Goal: Information Seeking & Learning: Learn about a topic

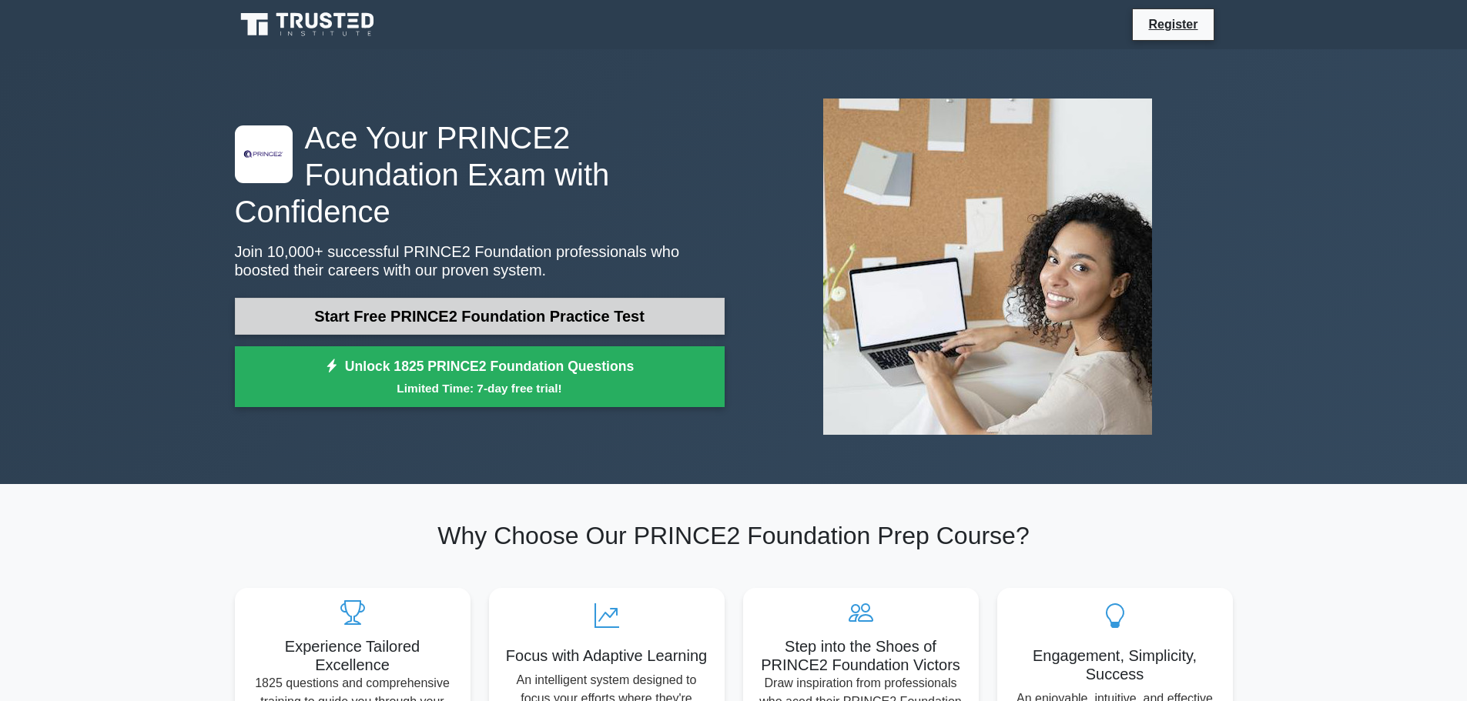
click at [532, 303] on link "Start Free PRINCE2 Foundation Practice Test" at bounding box center [480, 316] width 490 height 37
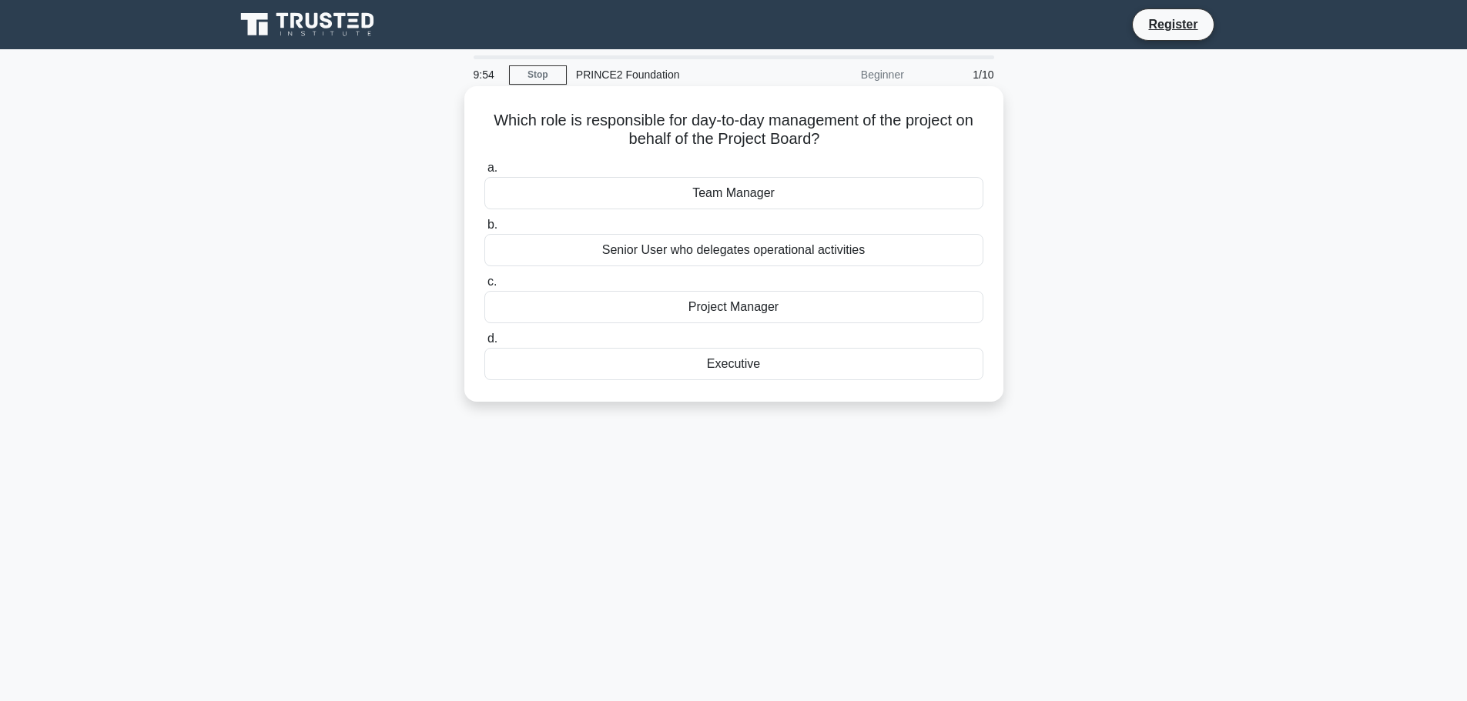
click at [754, 203] on div "Team Manager" at bounding box center [733, 193] width 499 height 32
click at [484, 173] on input "a. Team Manager" at bounding box center [484, 168] width 0 height 10
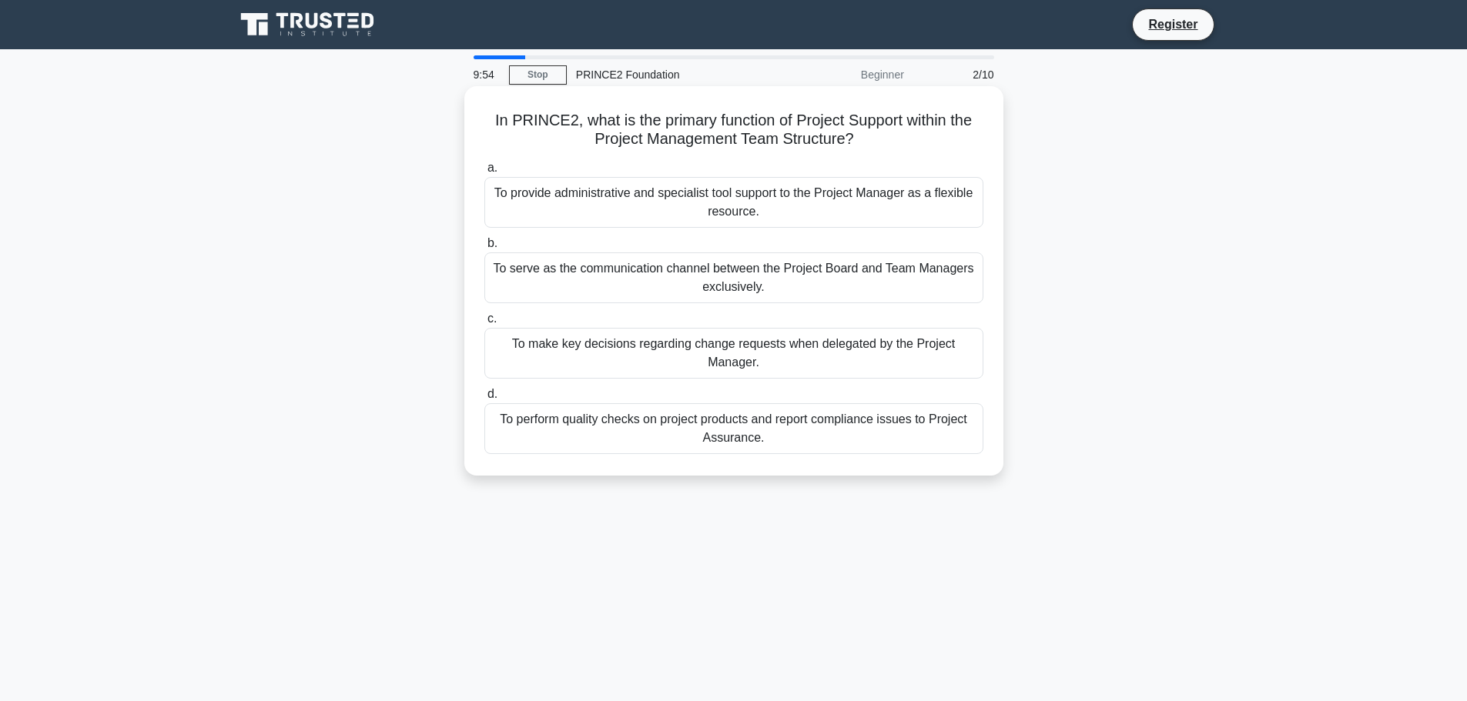
click at [740, 266] on div "To serve as the communication channel between the Project Board and Team Manage…" at bounding box center [733, 278] width 499 height 51
click at [484, 249] on input "b. To serve as the communication channel between the Project Board and Team Man…" at bounding box center [484, 244] width 0 height 10
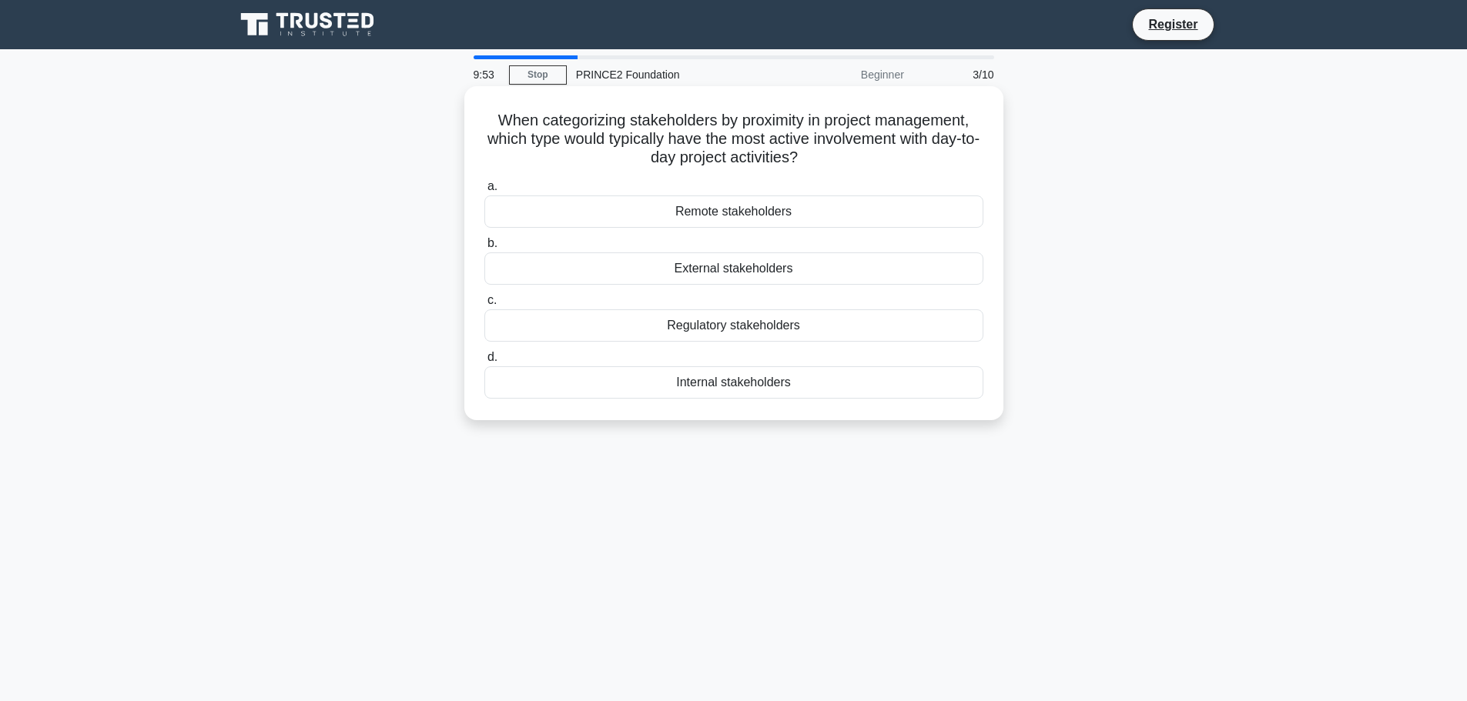
click at [728, 323] on div "Regulatory stakeholders" at bounding box center [733, 326] width 499 height 32
click at [484, 306] on input "c. Regulatory stakeholders" at bounding box center [484, 301] width 0 height 10
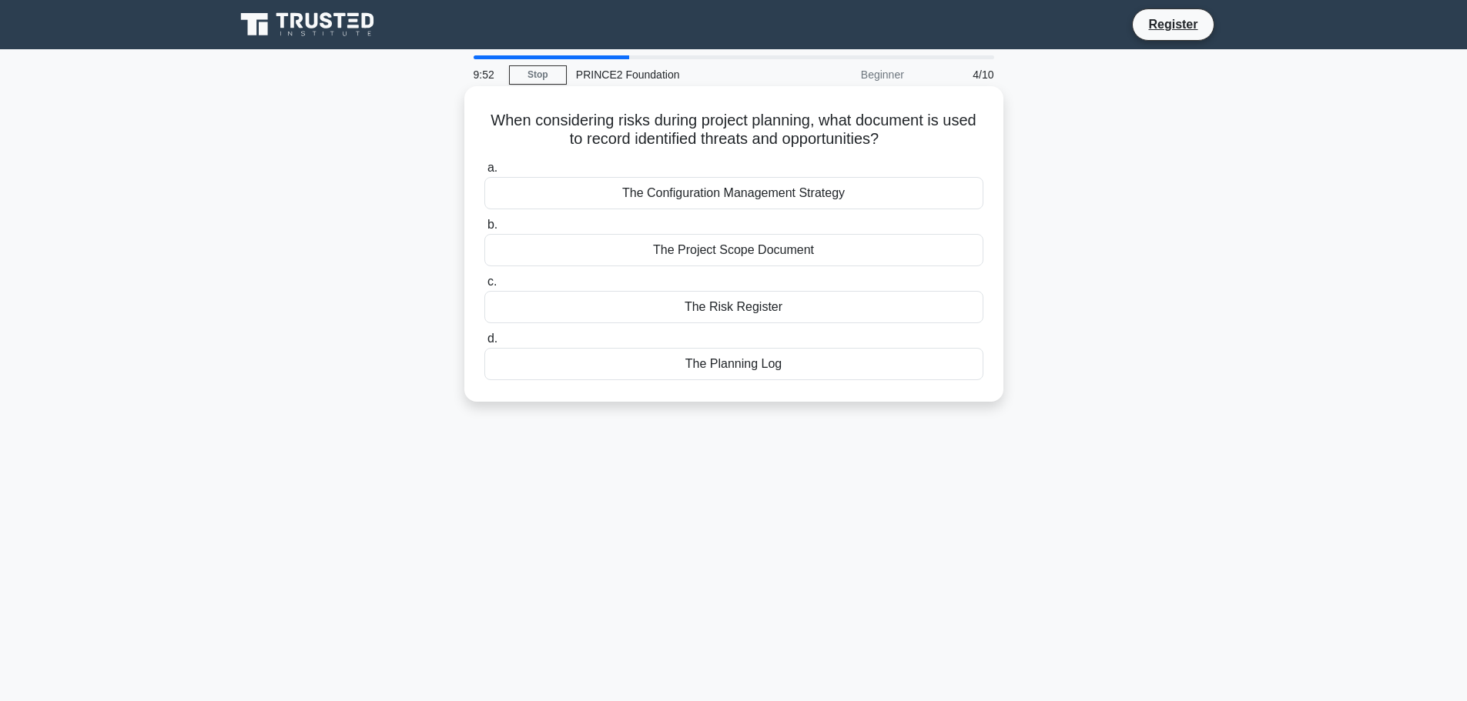
click at [741, 363] on div "The Planning Log" at bounding box center [733, 364] width 499 height 32
click at [484, 344] on input "d. The Planning Log" at bounding box center [484, 339] width 0 height 10
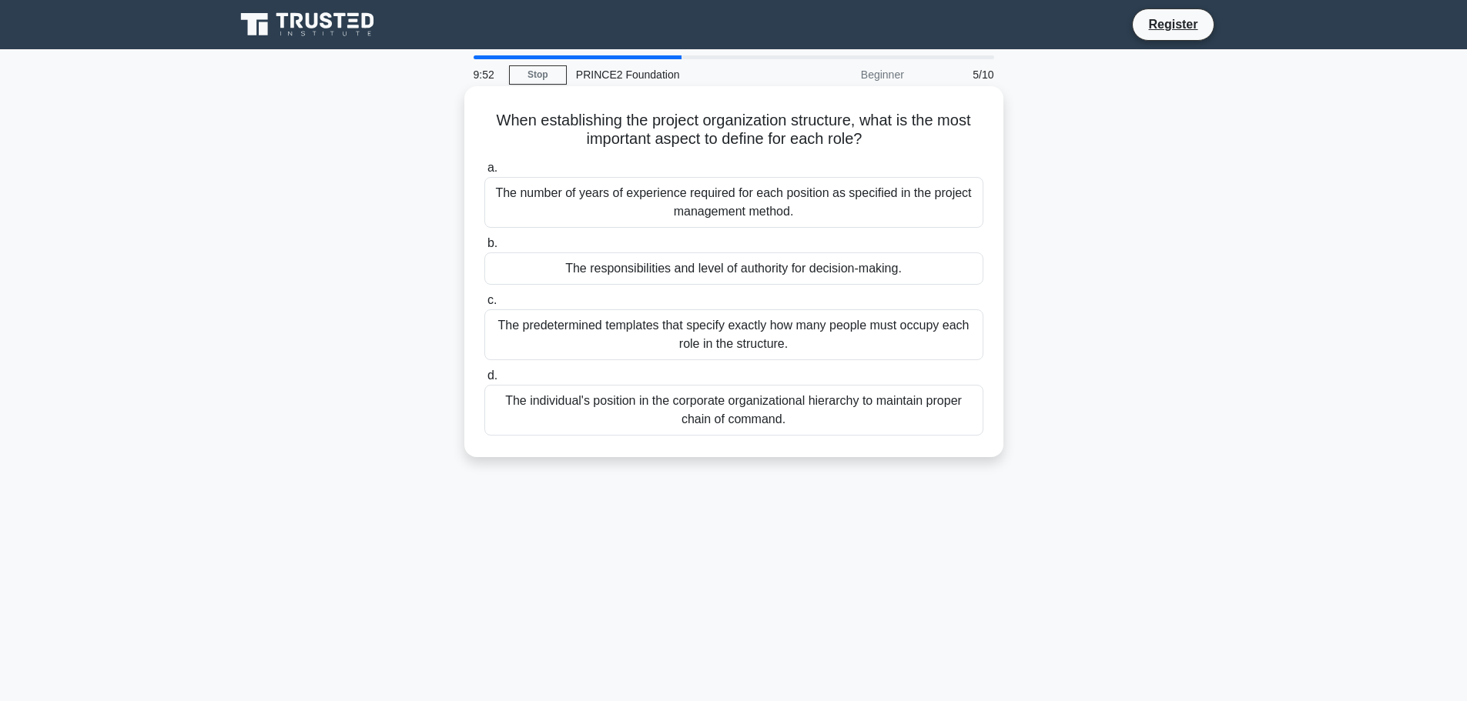
click at [742, 330] on div "The predetermined templates that specify exactly how many people must occupy ea…" at bounding box center [733, 335] width 499 height 51
click at [484, 306] on input "c. The predetermined templates that specify exactly how many people must occupy…" at bounding box center [484, 301] width 0 height 10
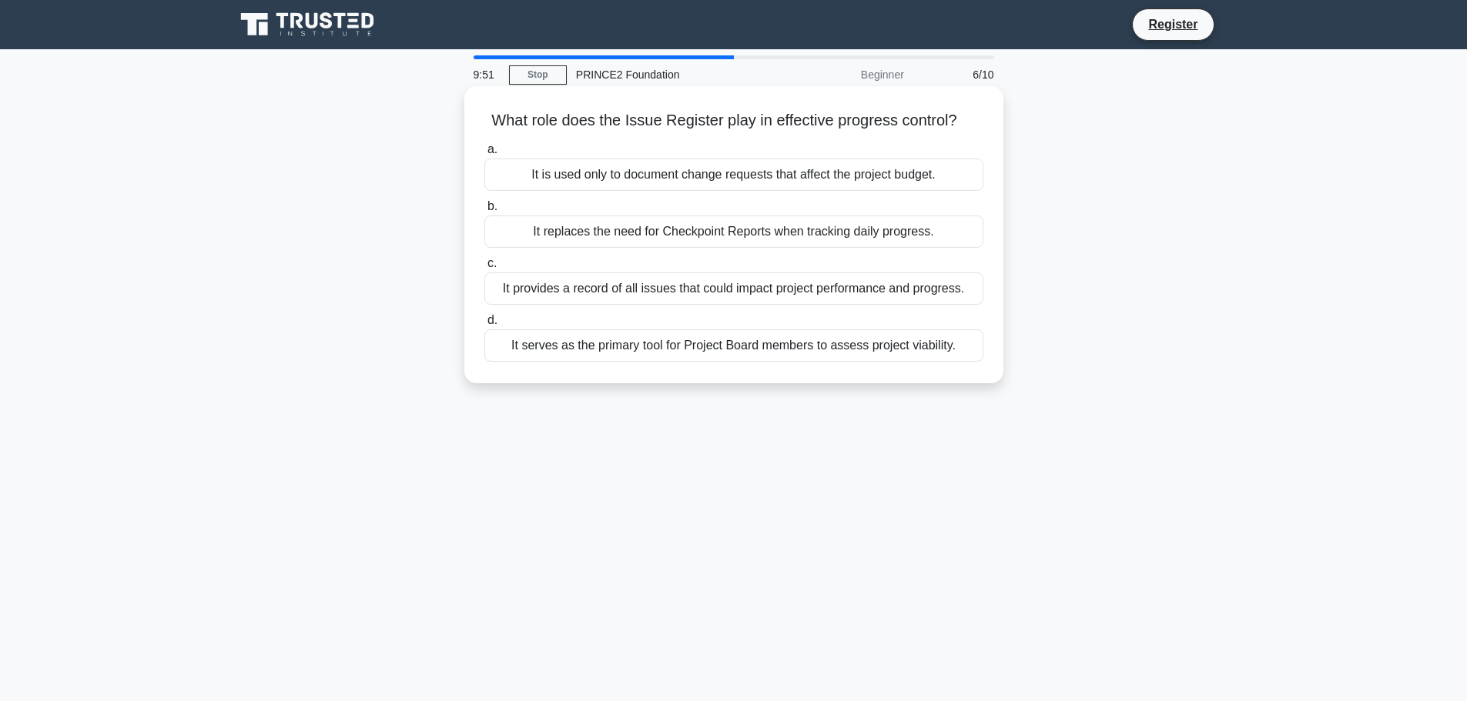
click at [744, 355] on div "It serves as the primary tool for Project Board members to assess project viabi…" at bounding box center [733, 346] width 499 height 32
click at [484, 326] on input "d. It serves as the primary tool for Project Board members to assess project vi…" at bounding box center [484, 321] width 0 height 10
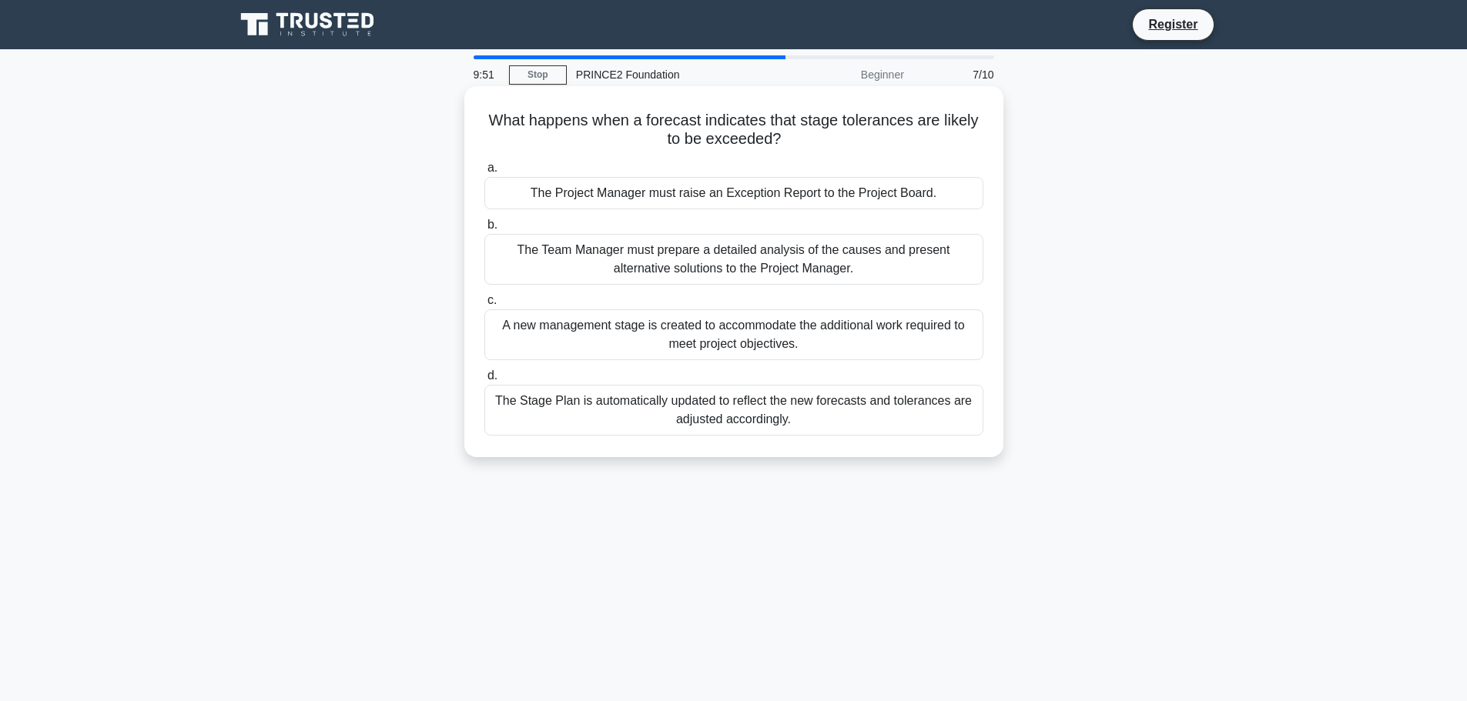
click at [748, 402] on div "The Stage Plan is automatically updated to reflect the new forecasts and tolera…" at bounding box center [733, 410] width 499 height 51
click at [484, 381] on input "d. The Stage Plan is automatically updated to reflect the new forecasts and tol…" at bounding box center [484, 376] width 0 height 10
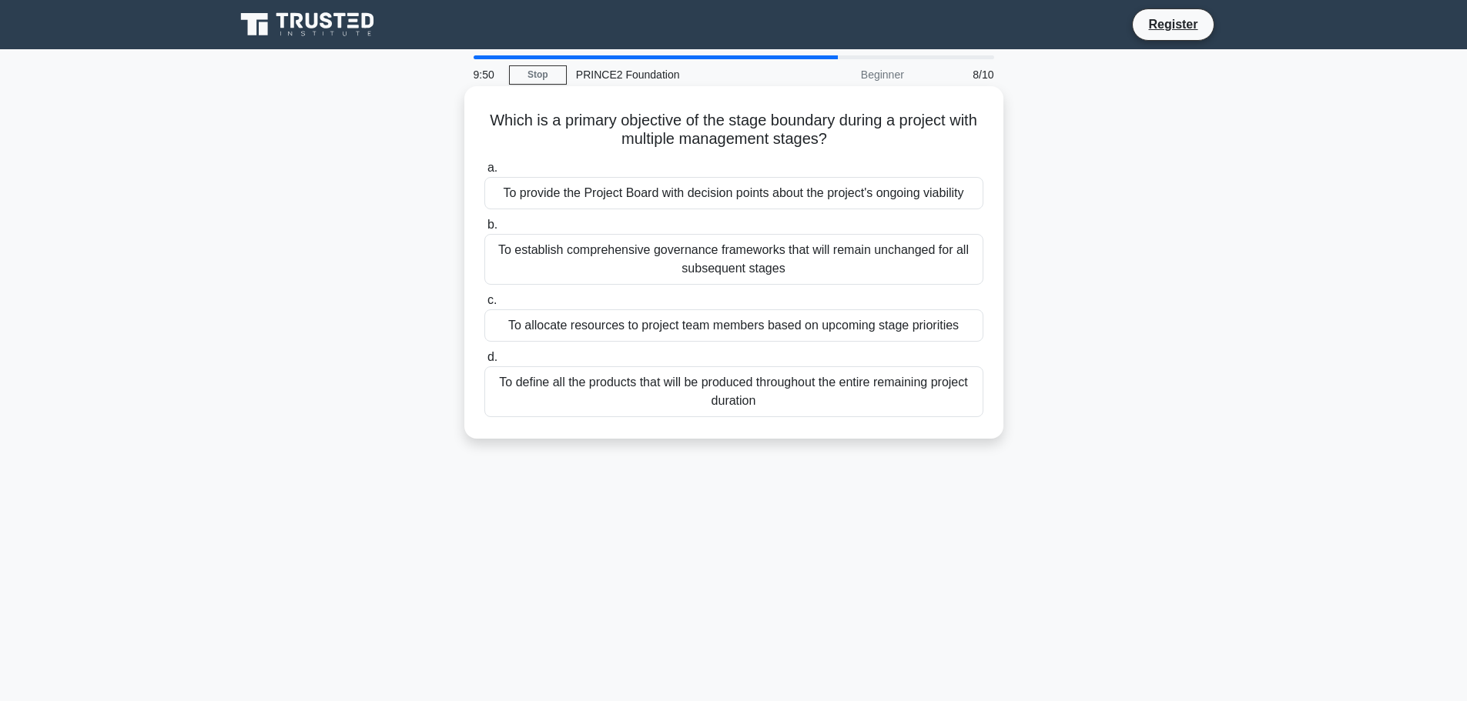
click at [745, 380] on div "To define all the products that will be produced throughout the entire remainin…" at bounding box center [733, 392] width 499 height 51
click at [484, 363] on input "d. To define all the products that will be produced throughout the entire remai…" at bounding box center [484, 358] width 0 height 10
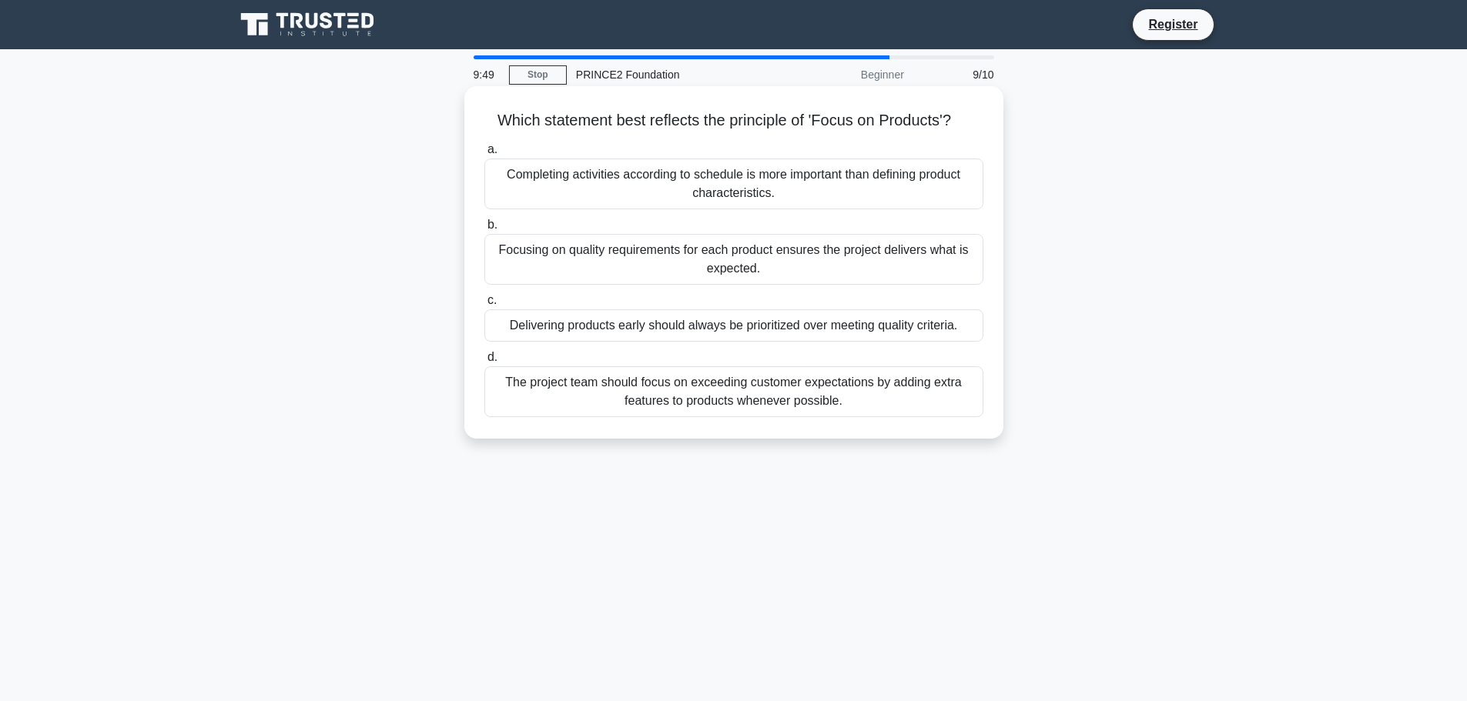
click at [743, 387] on div "The project team should focus on exceeding customer expectations by adding extr…" at bounding box center [733, 392] width 499 height 51
click at [484, 363] on input "d. The project team should focus on exceeding customer expectations by adding e…" at bounding box center [484, 358] width 0 height 10
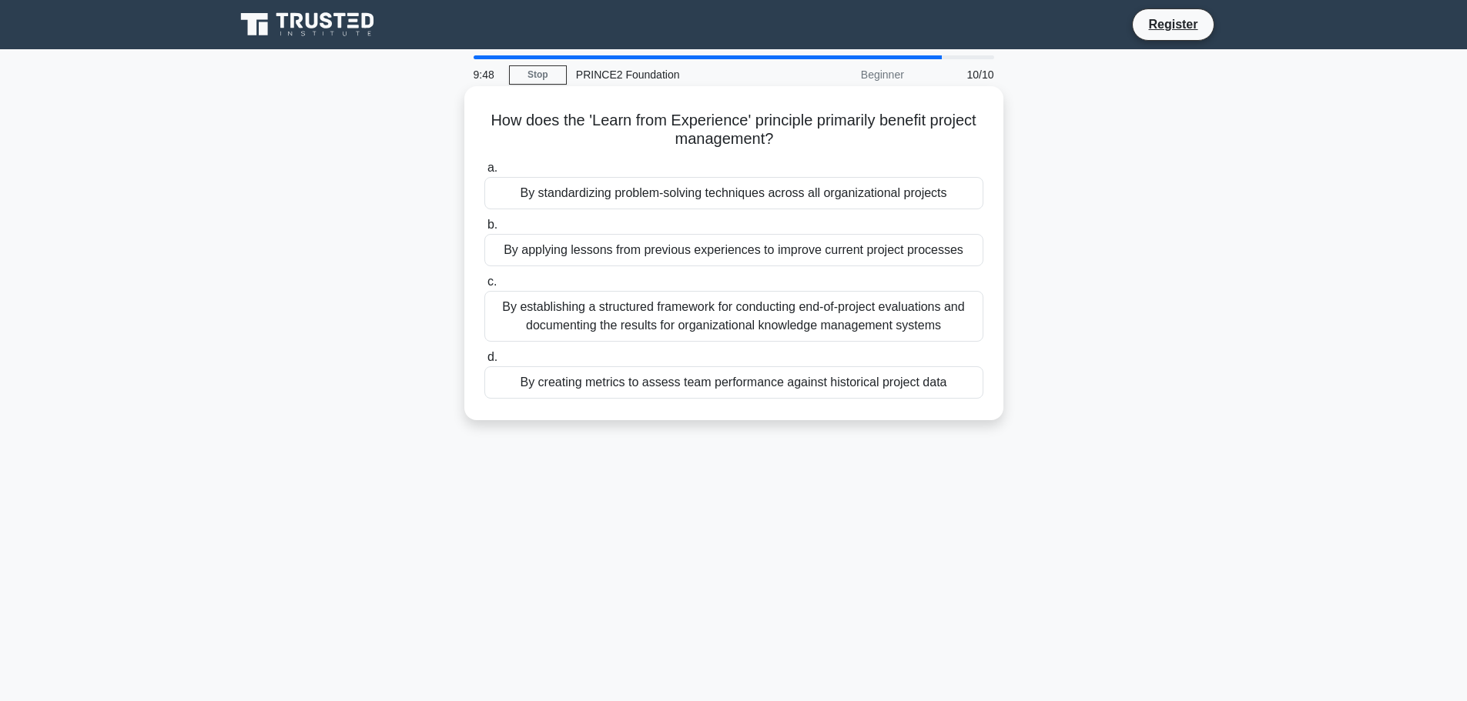
click at [748, 313] on div "By establishing a structured framework for conducting end-of-project evaluation…" at bounding box center [733, 316] width 499 height 51
click at [484, 287] on input "c. By establishing a structured framework for conducting end-of-project evaluat…" at bounding box center [484, 282] width 0 height 10
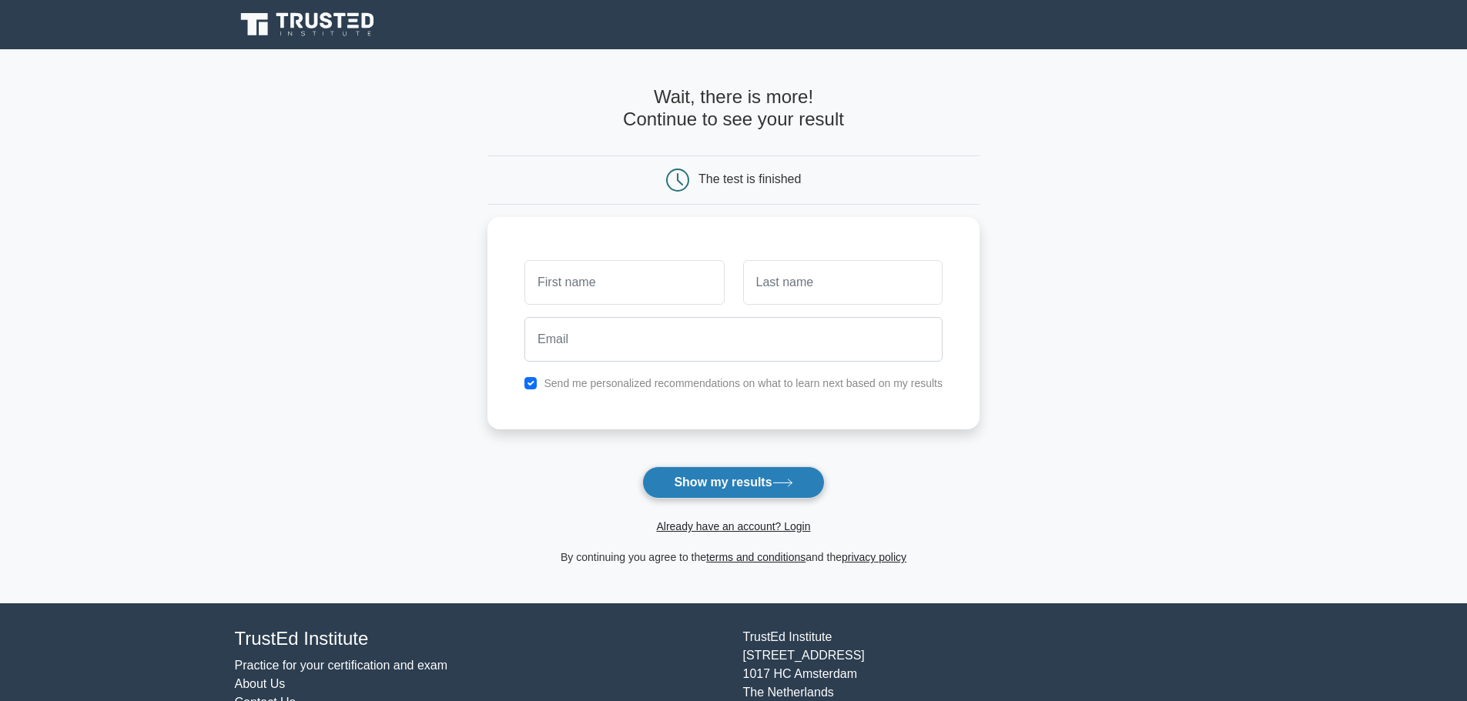
click at [779, 487] on icon at bounding box center [782, 483] width 21 height 8
